Goal: Navigation & Orientation: Find specific page/section

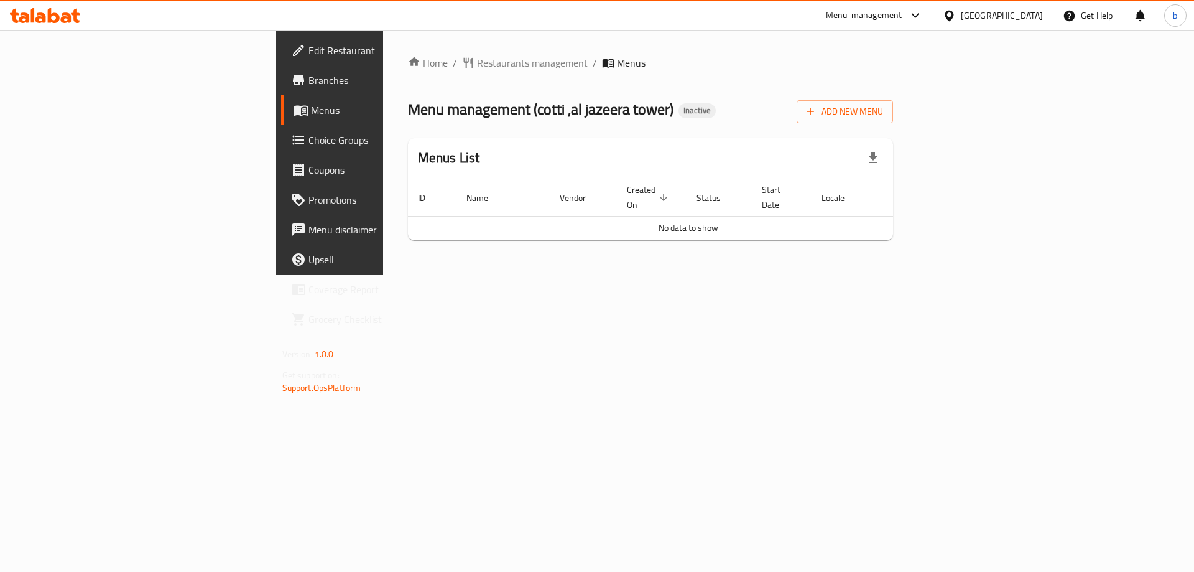
click at [47, 27] on div at bounding box center [45, 15] width 90 height 25
click at [47, 20] on icon at bounding box center [45, 15] width 70 height 15
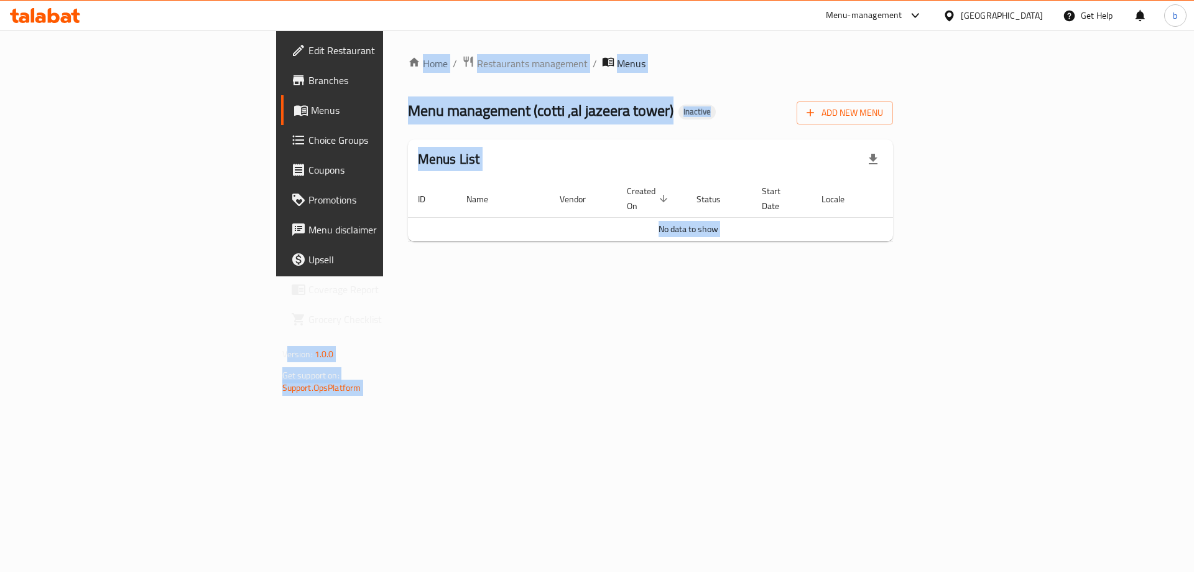
click at [386, 276] on div "Home / Restaurants management / Menus Menu management ( cotti ,al jazeera tower…" at bounding box center [650, 153] width 535 height 246
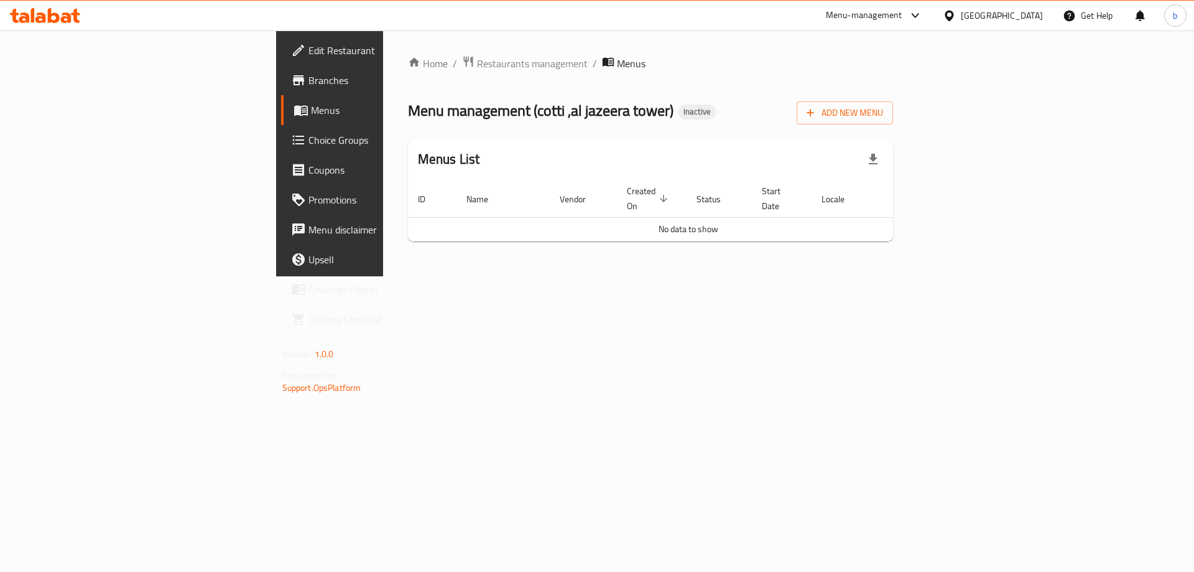
click at [308, 78] on span "Branches" at bounding box center [386, 80] width 157 height 15
click at [477, 62] on span "Restaurants management" at bounding box center [532, 62] width 111 height 15
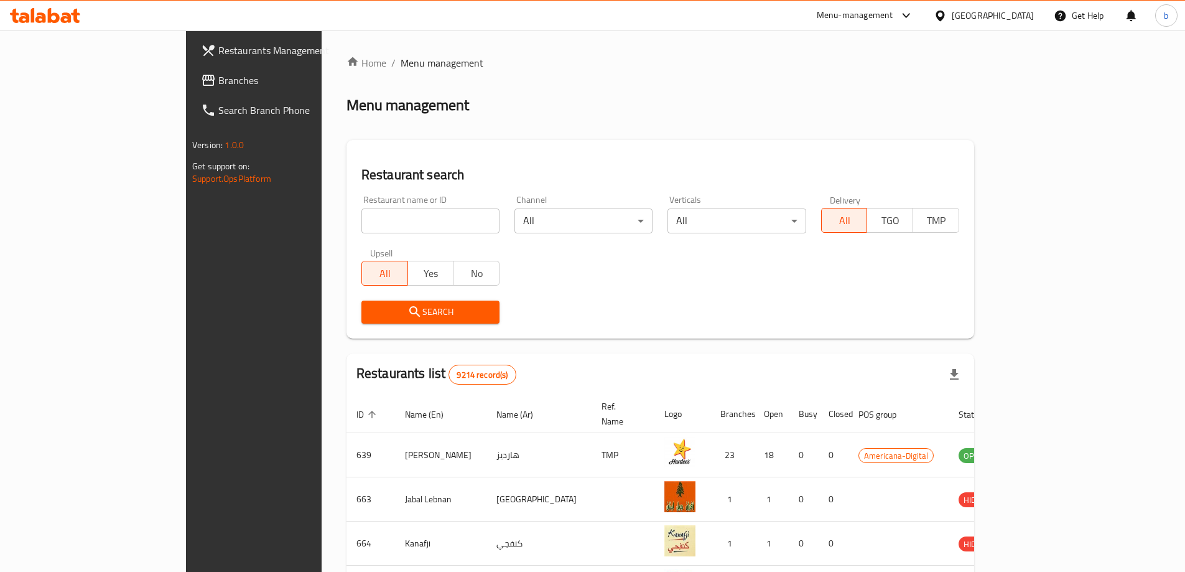
click at [218, 87] on span "Branches" at bounding box center [295, 80] width 155 height 15
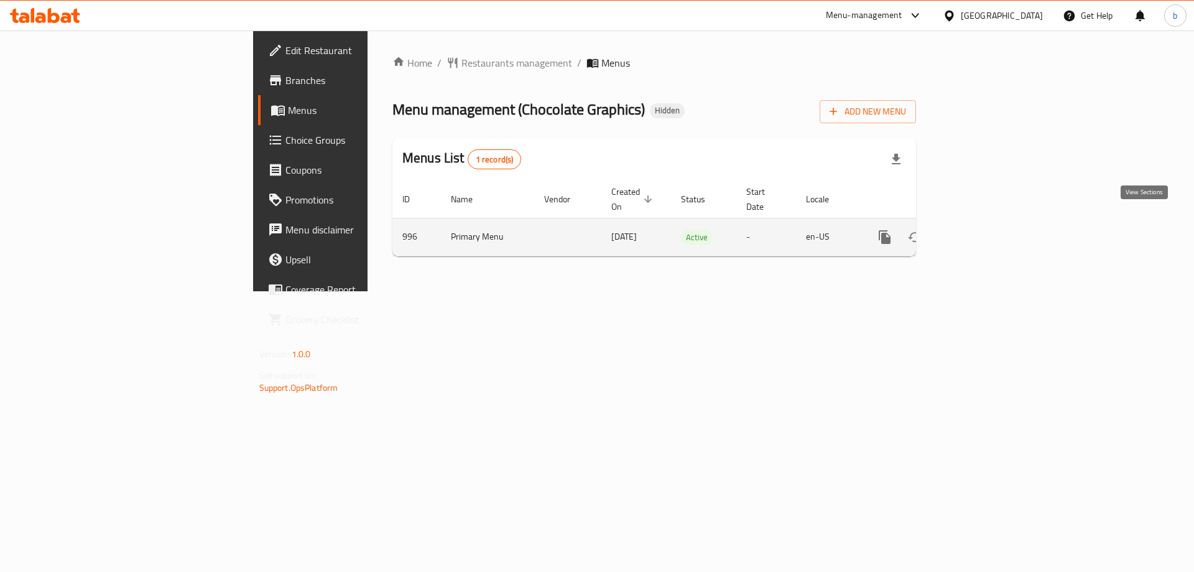
click at [982, 229] on icon "enhanced table" at bounding box center [974, 236] width 15 height 15
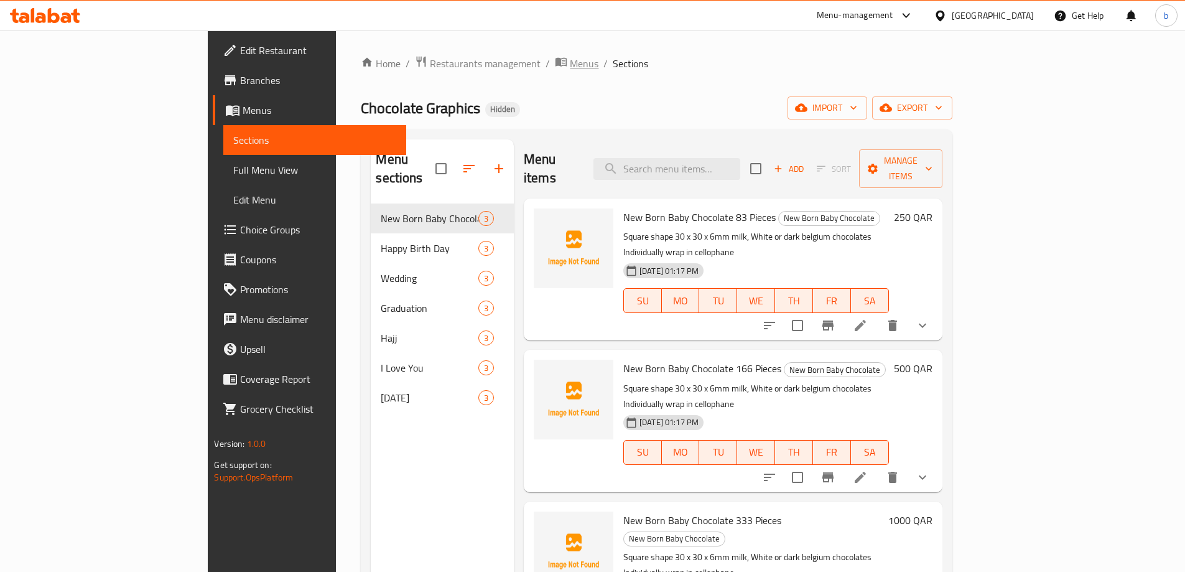
click at [570, 58] on span "Menus" at bounding box center [584, 63] width 29 height 15
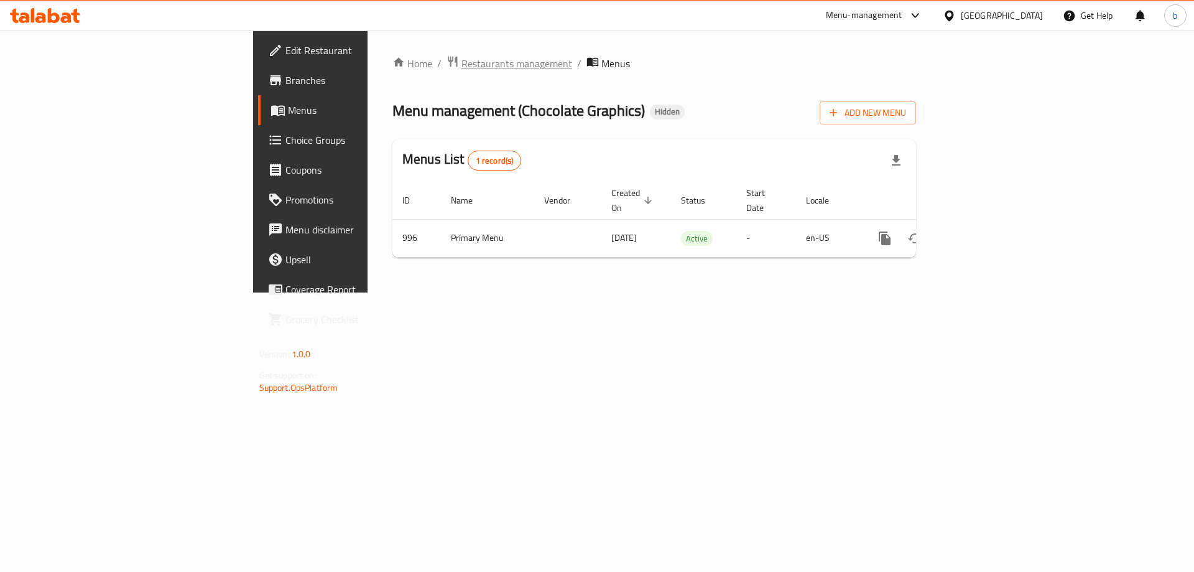
click at [461, 57] on span "Restaurants management" at bounding box center [516, 63] width 111 height 15
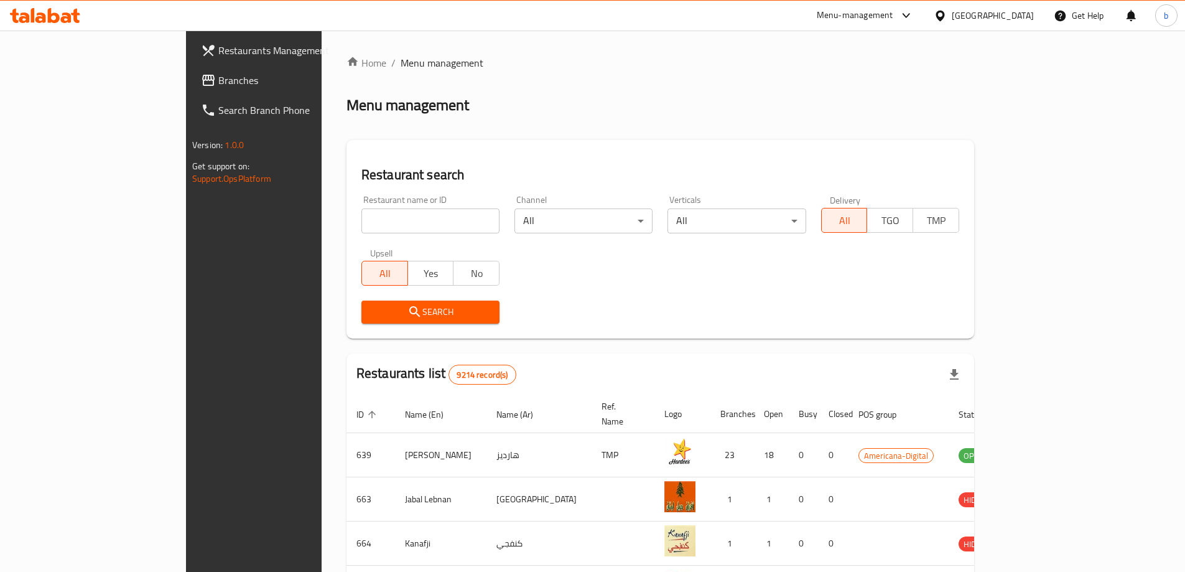
click at [218, 73] on span "Branches" at bounding box center [295, 80] width 155 height 15
